Goal: Go to known website: Go to known website

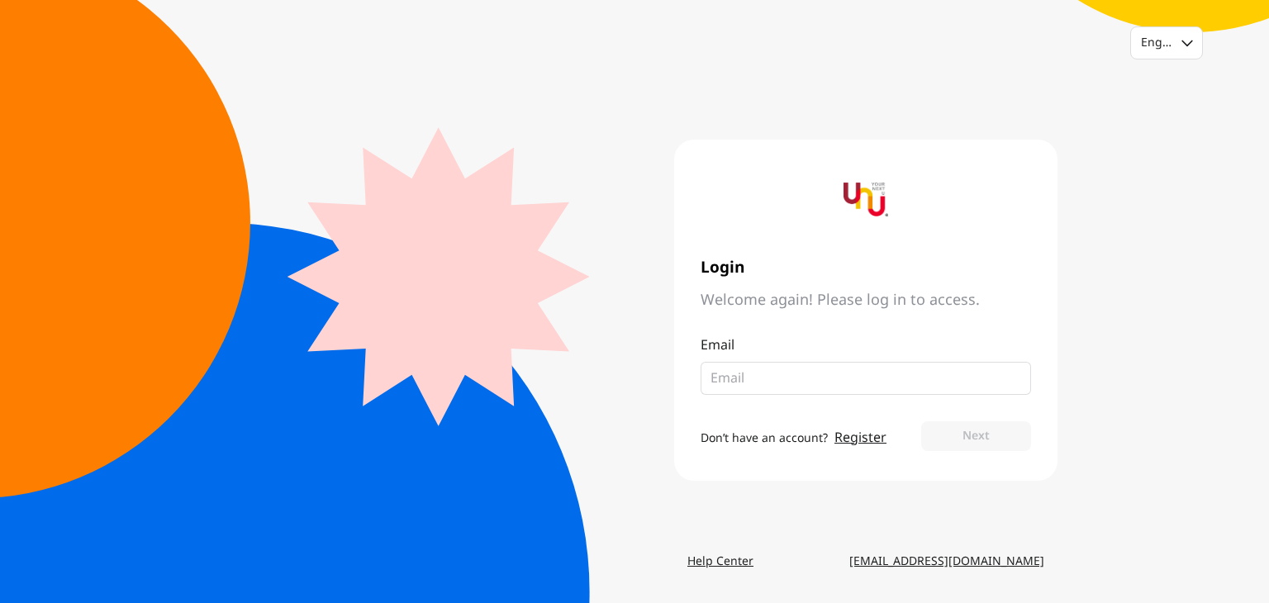
click at [879, 198] on img at bounding box center [865, 200] width 45 height 45
